Goal: Task Accomplishment & Management: Manage account settings

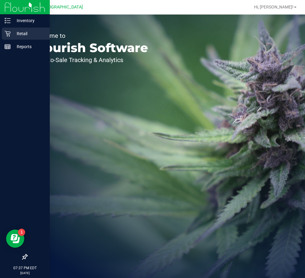
click at [7, 33] on icon at bounding box center [8, 34] width 6 height 6
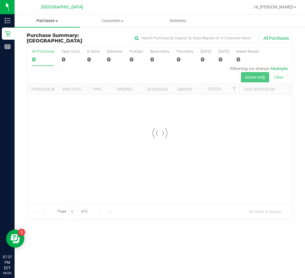
click at [57, 20] on span "Purchases" at bounding box center [47, 20] width 65 height 5
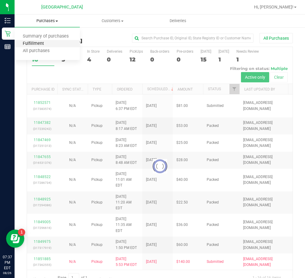
click at [42, 42] on span "Fulfillment" at bounding box center [34, 43] width 38 height 5
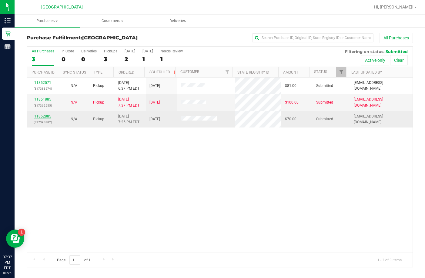
click at [42, 117] on link "11852885" at bounding box center [42, 116] width 17 height 4
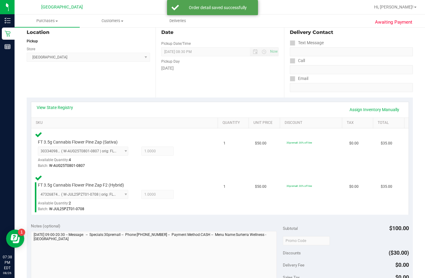
scroll to position [182, 0]
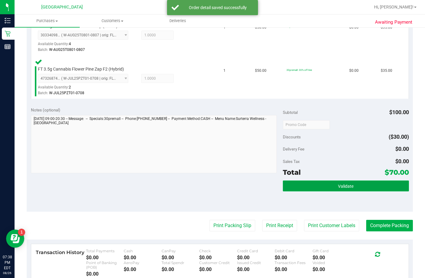
click at [305, 182] on button "Validate" at bounding box center [346, 186] width 126 height 11
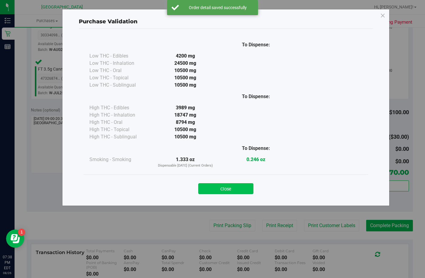
click at [243, 192] on button "Close" at bounding box center [225, 189] width 55 height 11
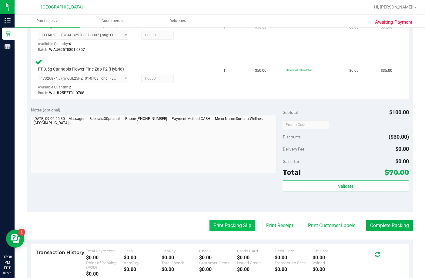
click at [226, 223] on button "Print Packing Slip" at bounding box center [233, 226] width 46 height 12
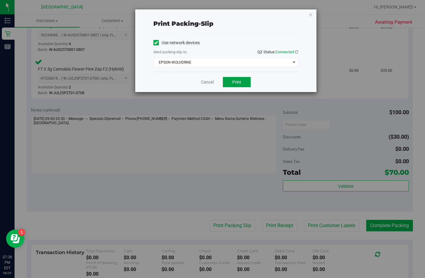
click at [244, 81] on button "Print" at bounding box center [237, 82] width 28 height 10
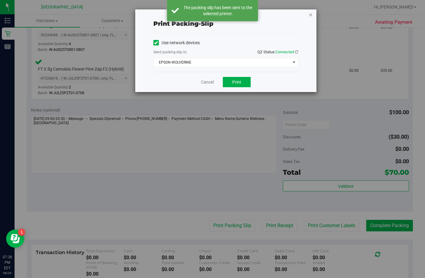
click at [305, 16] on icon "button" at bounding box center [311, 14] width 4 height 7
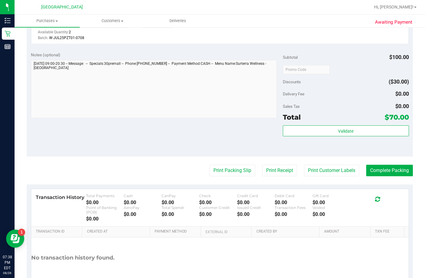
scroll to position [243, 0]
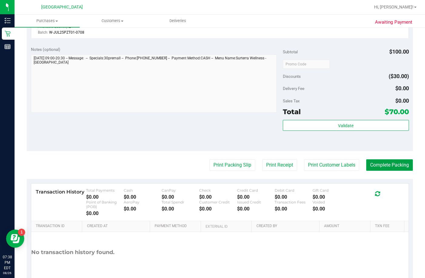
click at [305, 168] on button "Complete Packing" at bounding box center [389, 166] width 47 height 12
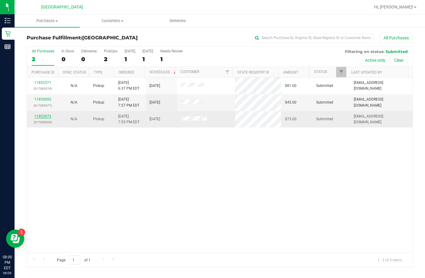
click at [45, 117] on link "11853073" at bounding box center [42, 116] width 17 height 4
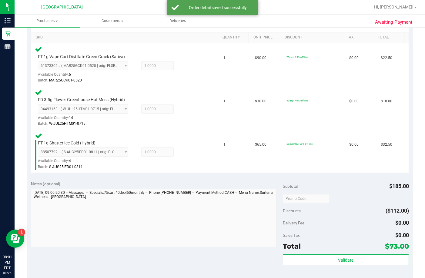
scroll to position [152, 0]
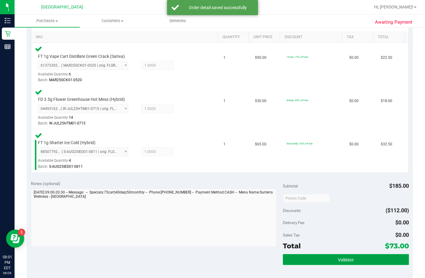
click at [305, 255] on button "Validate" at bounding box center [346, 260] width 126 height 11
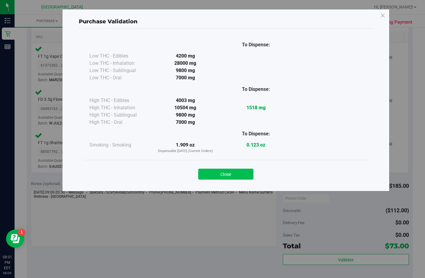
click at [221, 170] on button "Close" at bounding box center [225, 174] width 55 height 11
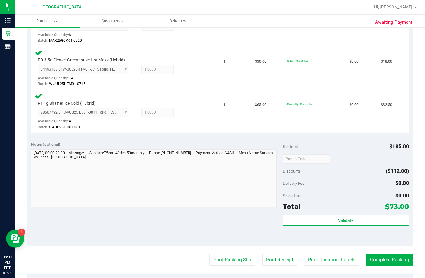
scroll to position [243, 0]
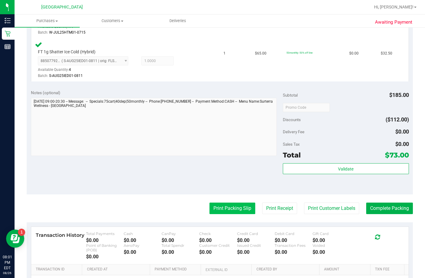
click at [222, 208] on button "Print Packing Slip" at bounding box center [233, 209] width 46 height 12
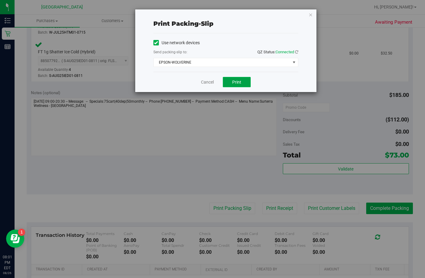
click at [242, 85] on button "Print" at bounding box center [237, 82] width 28 height 10
click at [305, 17] on icon "button" at bounding box center [311, 14] width 4 height 7
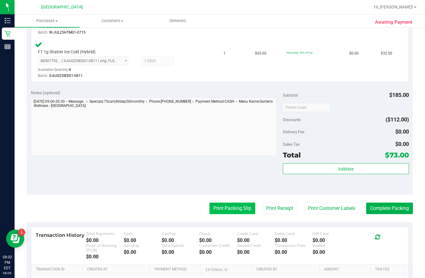
click at [229, 208] on button "Print Packing Slip" at bounding box center [233, 209] width 46 height 12
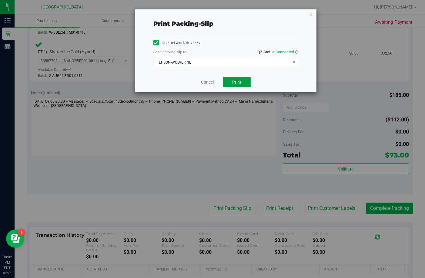
click at [235, 79] on button "Print" at bounding box center [237, 82] width 28 height 10
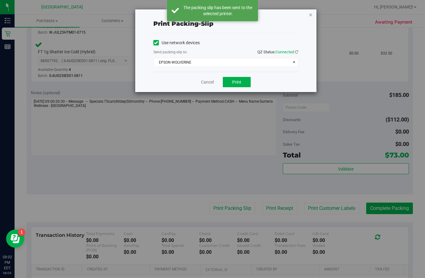
click at [305, 15] on icon "button" at bounding box center [311, 14] width 4 height 7
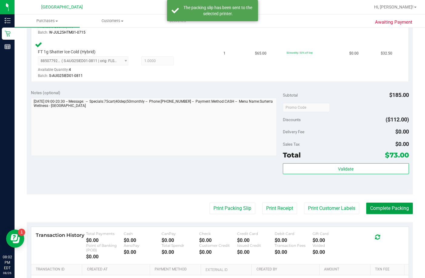
click at [305, 209] on button "Complete Packing" at bounding box center [389, 209] width 47 height 12
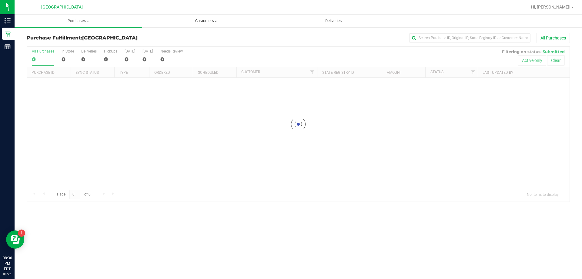
click at [206, 22] on span "Customers" at bounding box center [206, 20] width 127 height 5
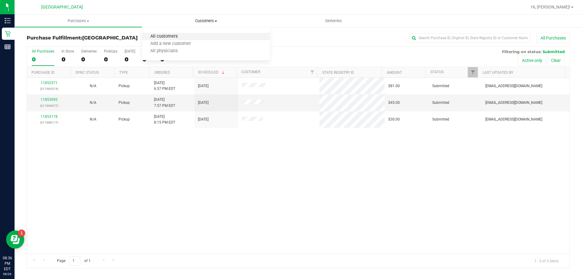
click at [185, 35] on span "All customers" at bounding box center [164, 36] width 44 height 5
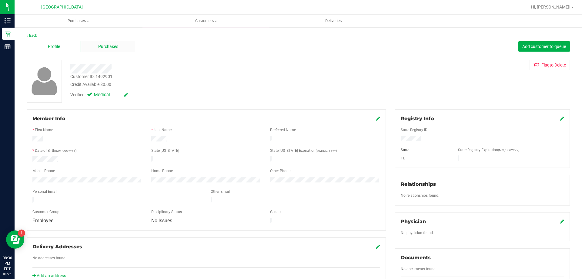
click at [109, 48] on span "Purchases" at bounding box center [108, 46] width 20 height 6
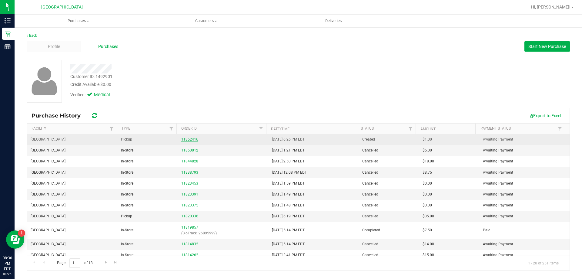
click at [189, 139] on link "11852416" at bounding box center [189, 139] width 17 height 4
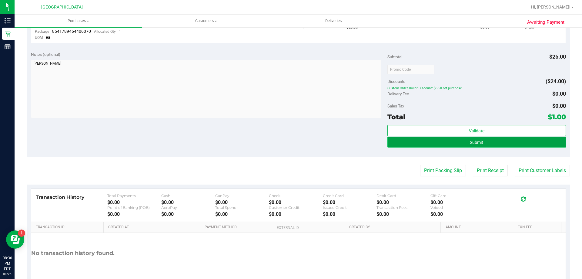
click at [488, 145] on button "Submit" at bounding box center [477, 142] width 178 height 11
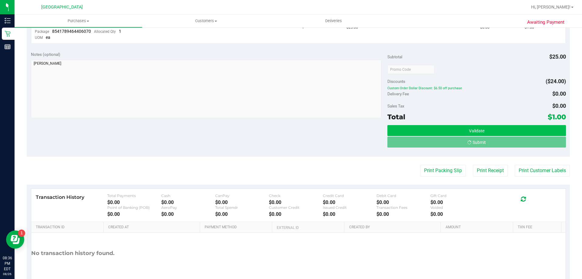
scroll to position [173, 0]
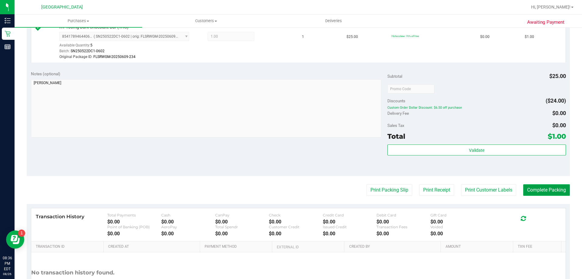
click at [531, 190] on button "Complete Packing" at bounding box center [547, 190] width 47 height 12
